Goal: Task Accomplishment & Management: Manage account settings

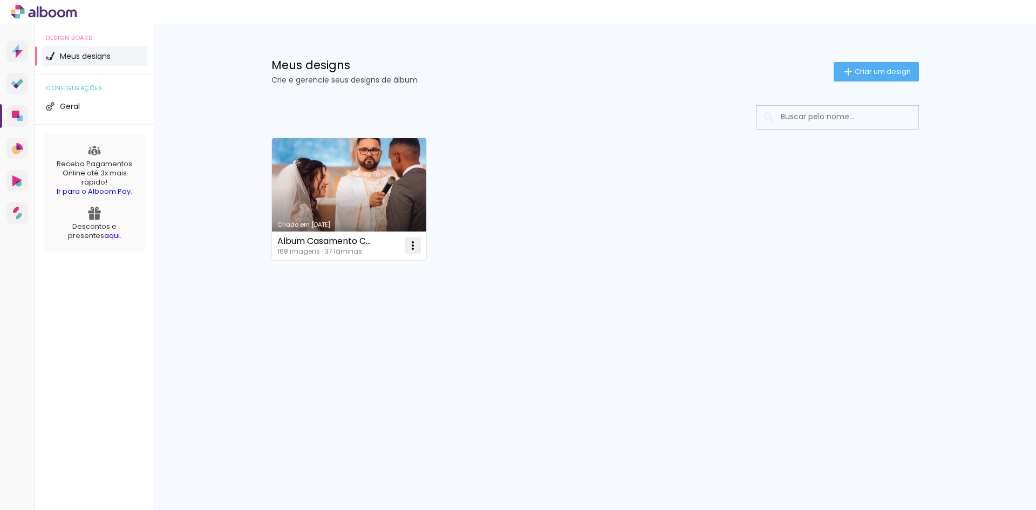
click at [411, 249] on iron-icon at bounding box center [412, 245] width 13 height 13
click at [344, 320] on span "Excluir" at bounding box center [351, 317] width 23 height 8
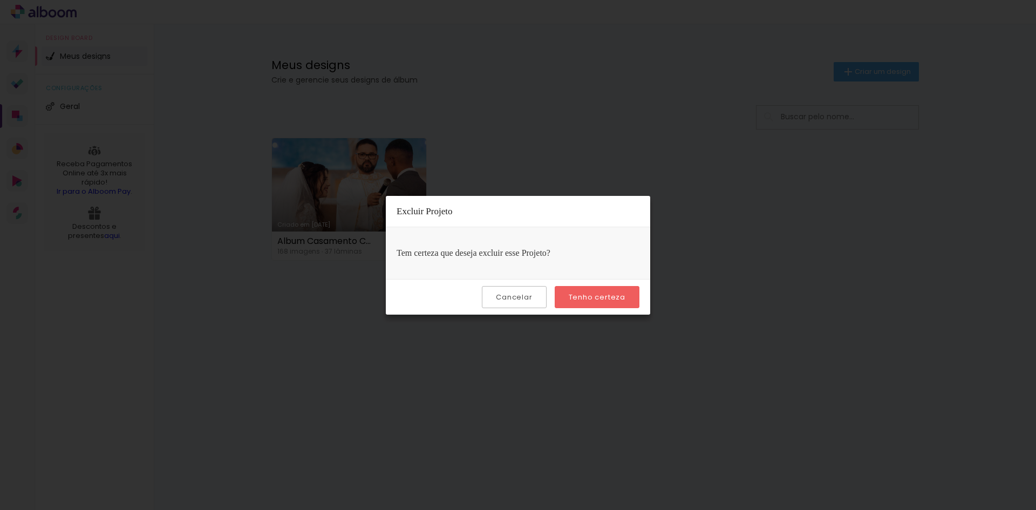
click at [0, 0] on slot "Tenho certeza" at bounding box center [0, 0] width 0 height 0
click at [594, 303] on paper-button "Tenho certeza" at bounding box center [597, 297] width 85 height 22
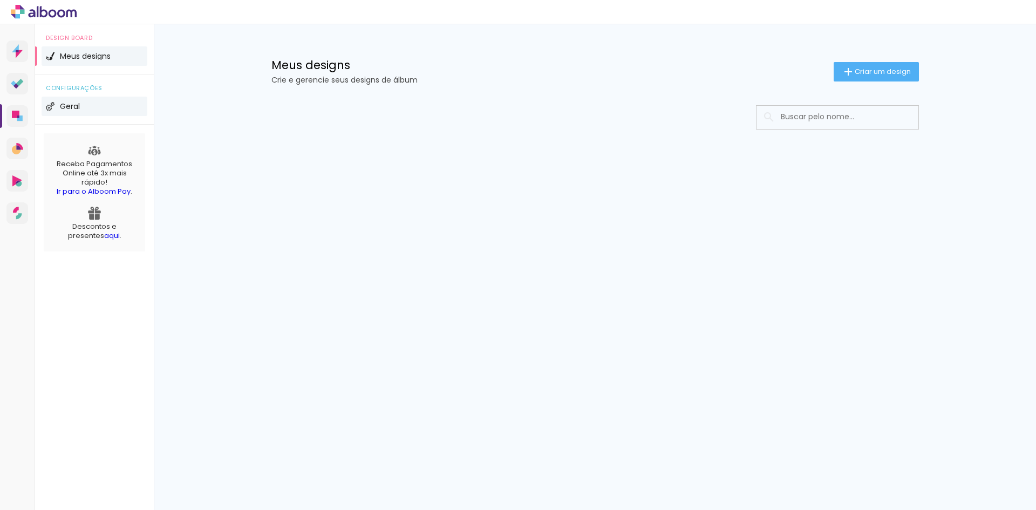
click at [64, 111] on li "Geral" at bounding box center [95, 106] width 106 height 19
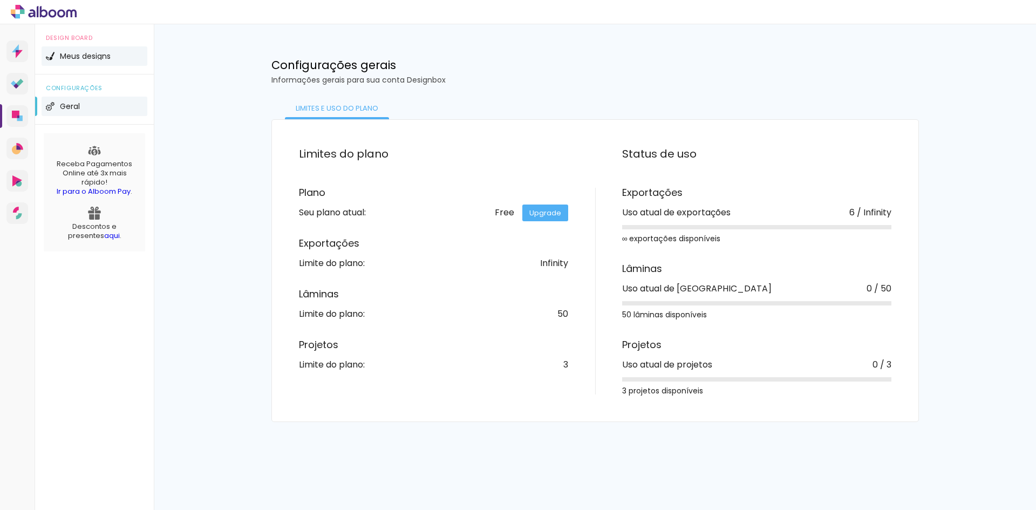
click at [58, 53] on li "Meus designs" at bounding box center [95, 55] width 106 height 19
click at [16, 49] on icon at bounding box center [15, 48] width 7 height 8
